Goal: Information Seeking & Learning: Check status

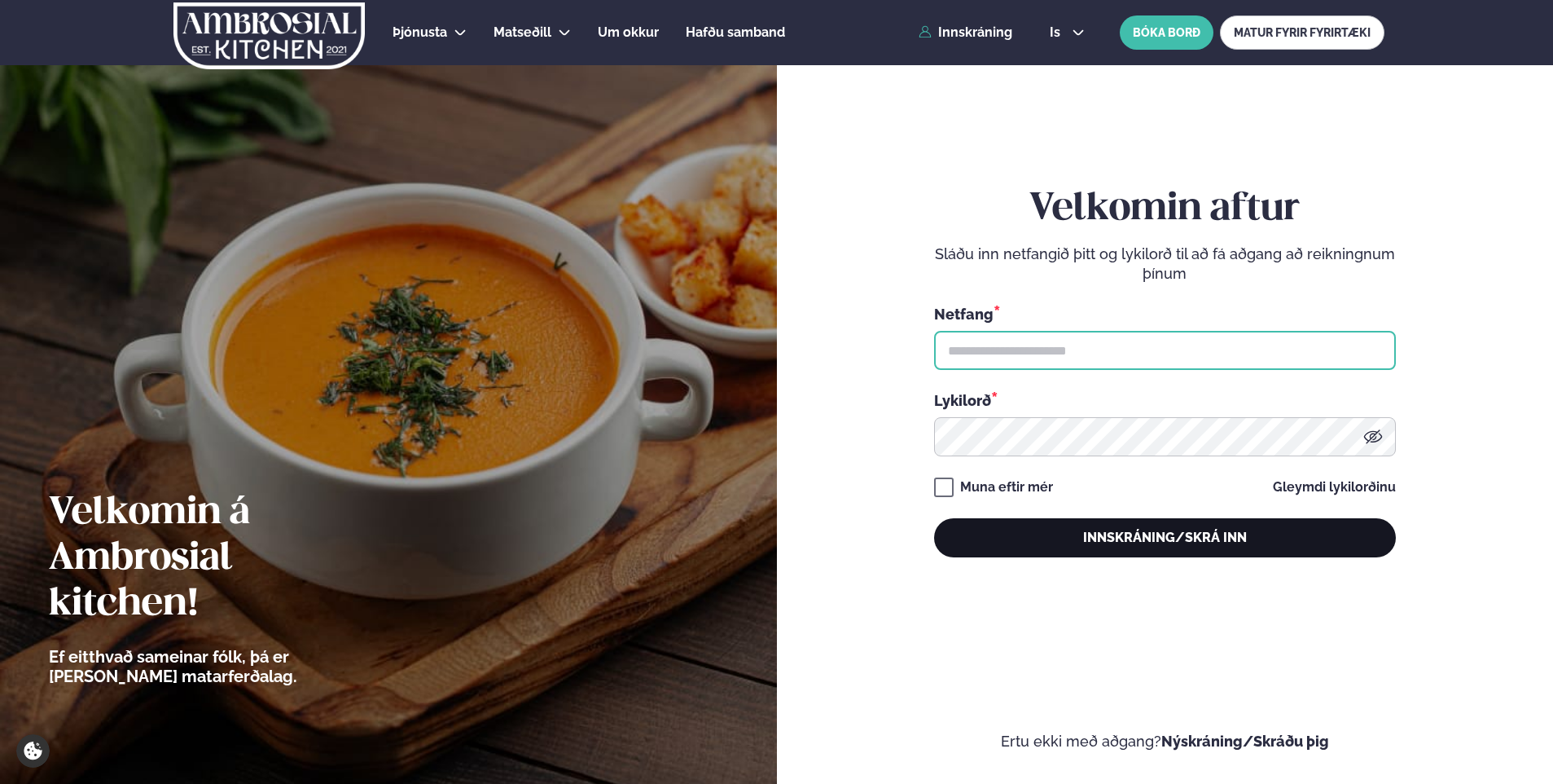
type input "**********"
click at [1188, 537] on button "Innskráning/Skrá inn" at bounding box center [1165, 537] width 462 height 39
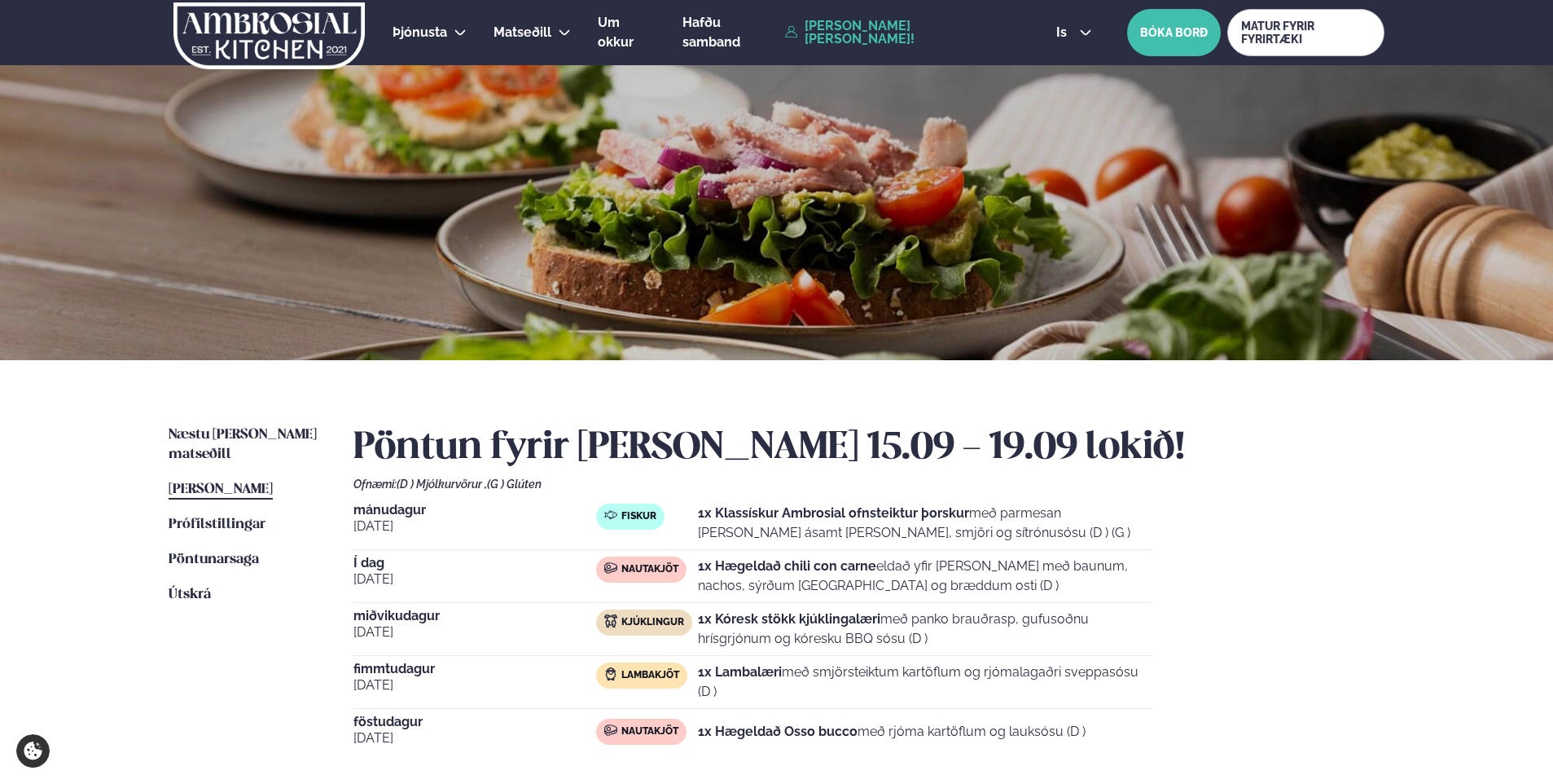
scroll to position [81, 0]
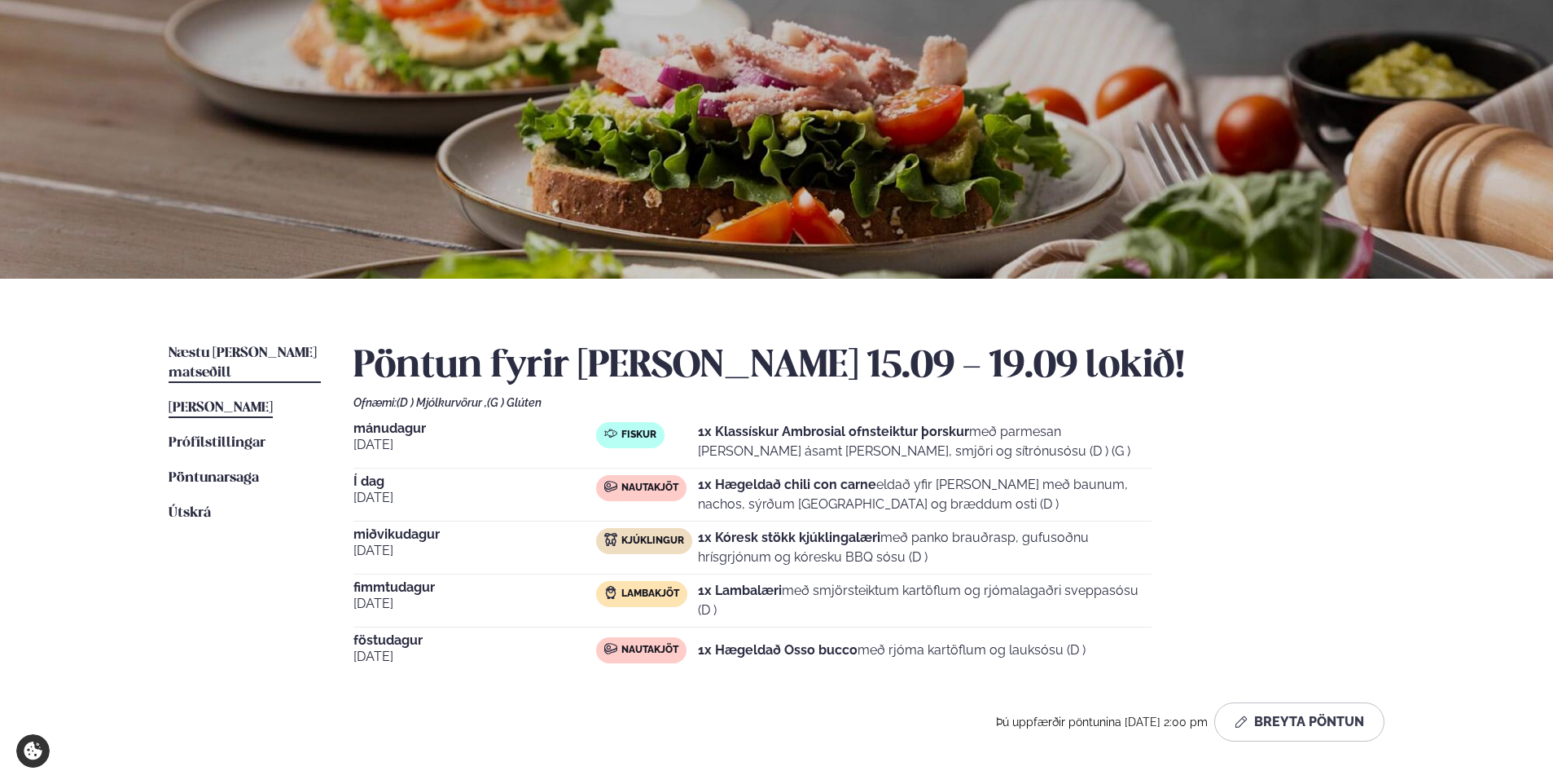
click at [247, 355] on span "Næstu [PERSON_NAME] matseðill" at bounding box center [243, 362] width 148 height 33
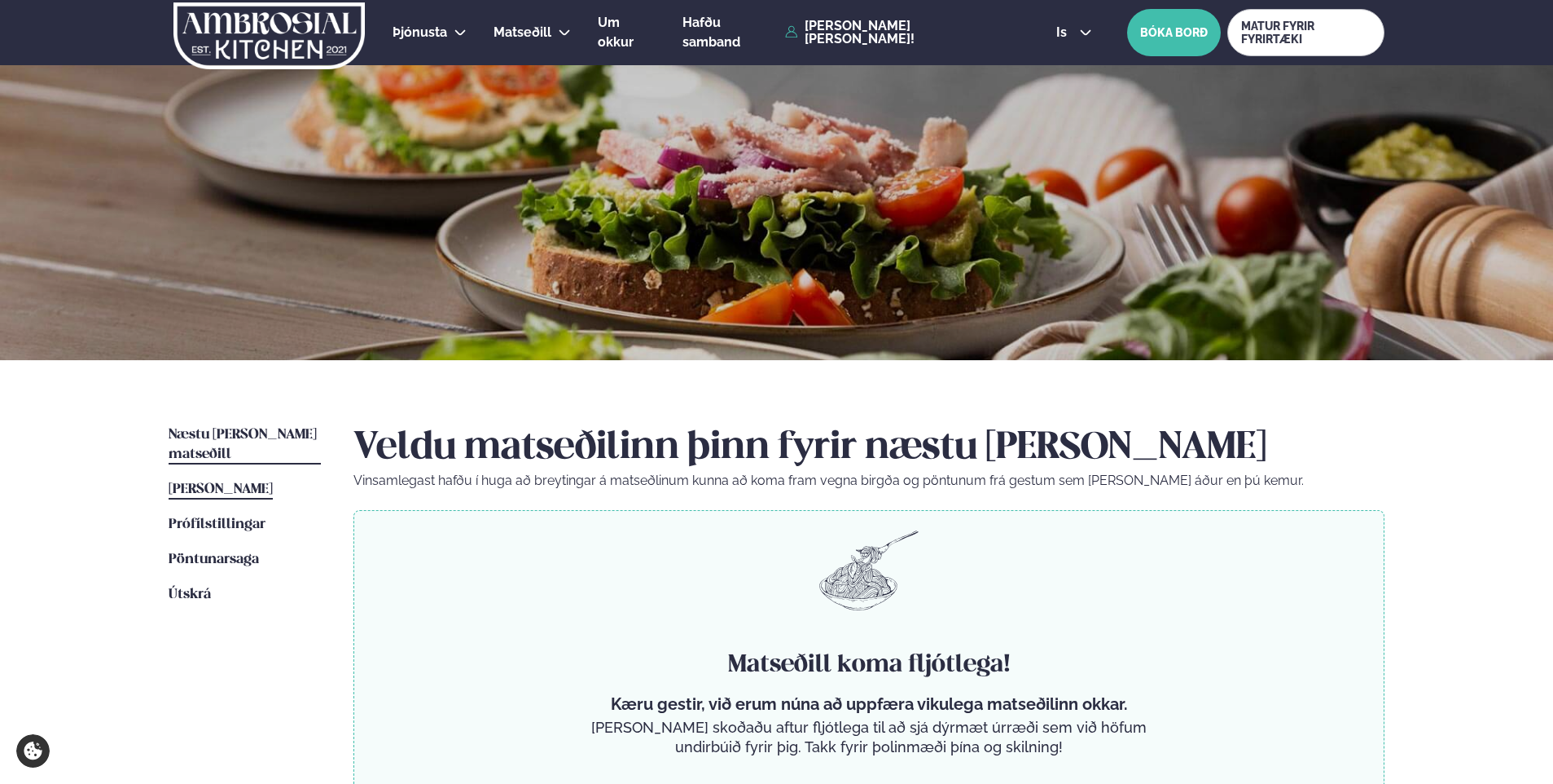
click at [240, 482] on span "[PERSON_NAME]" at bounding box center [221, 488] width 104 height 14
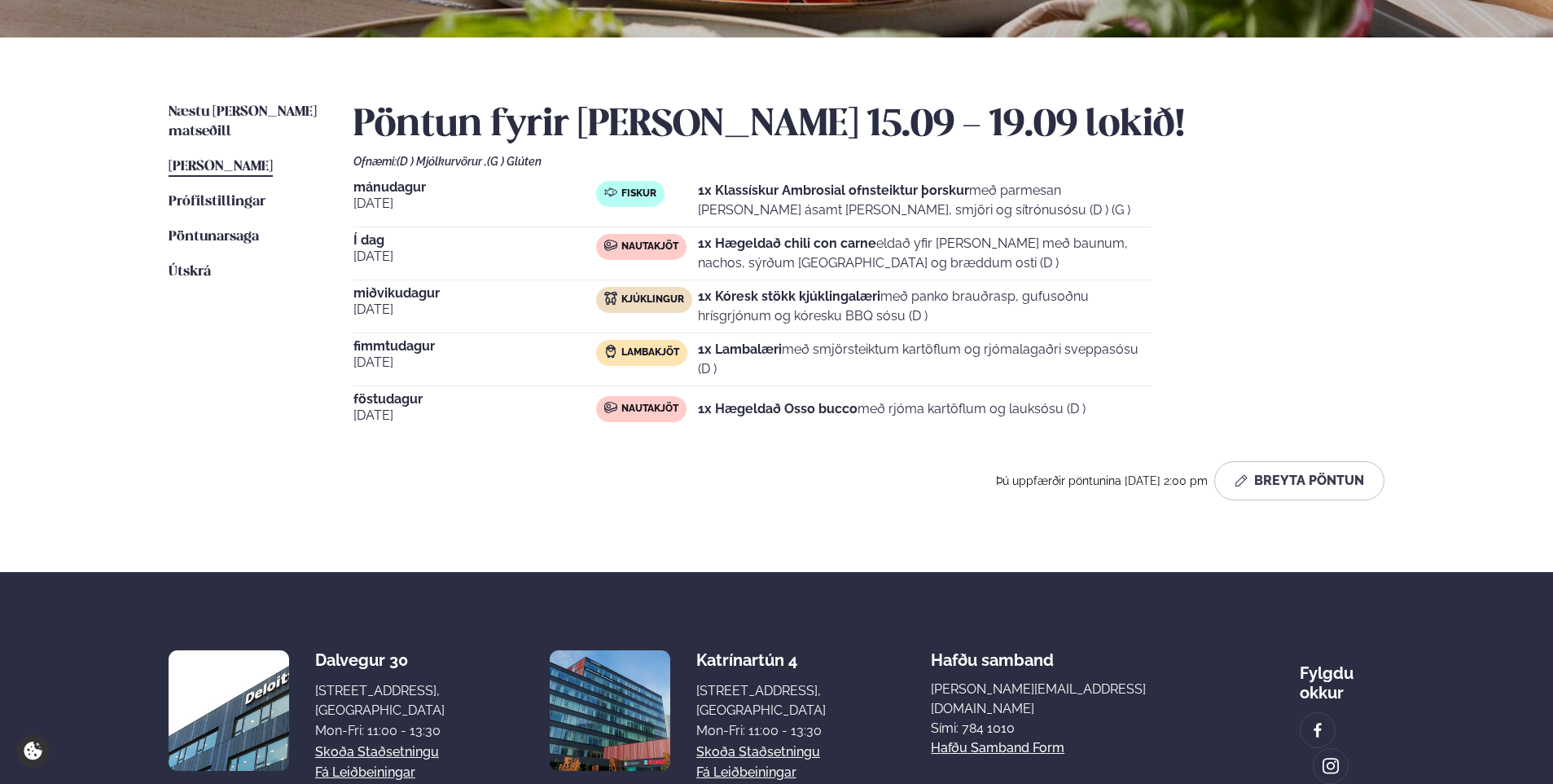
scroll to position [326, 0]
